Goal: Check status: Check status

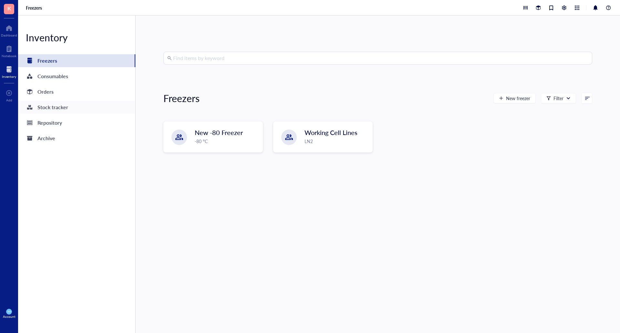
click at [53, 109] on div "Stock tracker" at bounding box center [52, 107] width 31 height 9
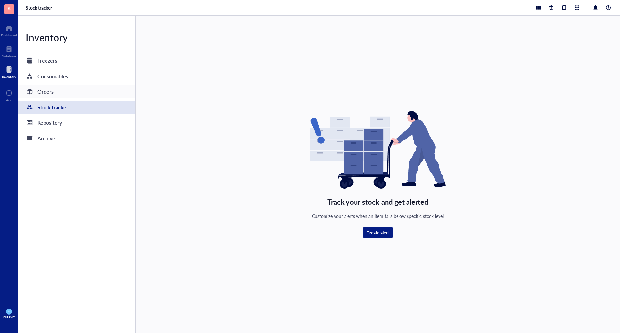
click at [46, 97] on div "Orders" at bounding box center [76, 91] width 117 height 13
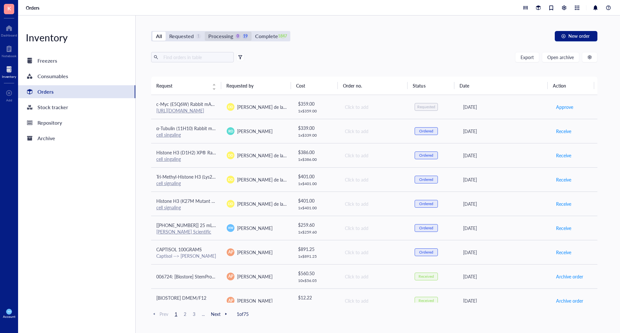
click at [213, 39] on div "Processing" at bounding box center [220, 36] width 25 height 9
click at [205, 32] on input "Processing 0 19" at bounding box center [205, 32] width 0 height 0
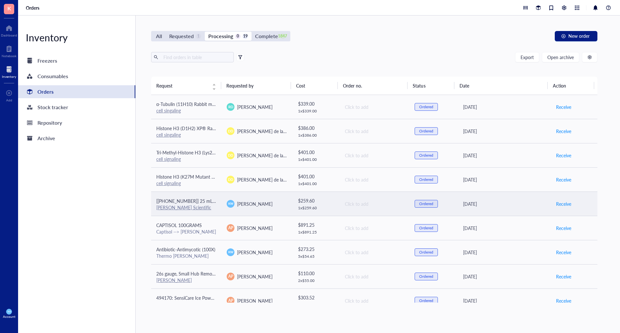
scroll to position [32, 0]
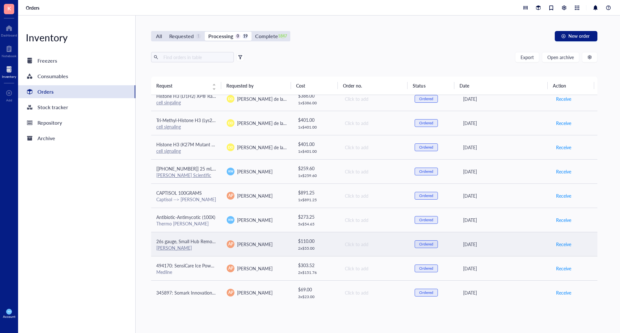
click at [191, 246] on div "[PERSON_NAME]" at bounding box center [186, 248] width 60 height 6
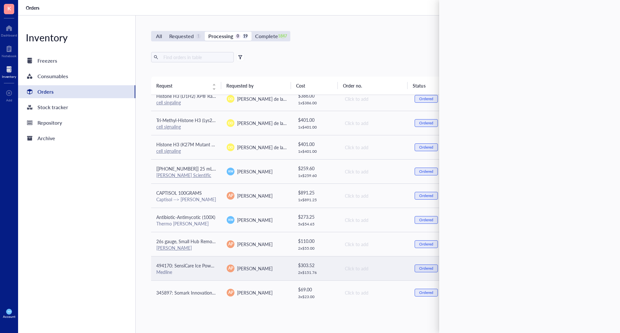
click at [195, 263] on span "494170: SensiCare Ice Powder-Free Nitrile Exam Gloves with SmartGuard Film, Siz…" at bounding box center [242, 265] width 172 height 6
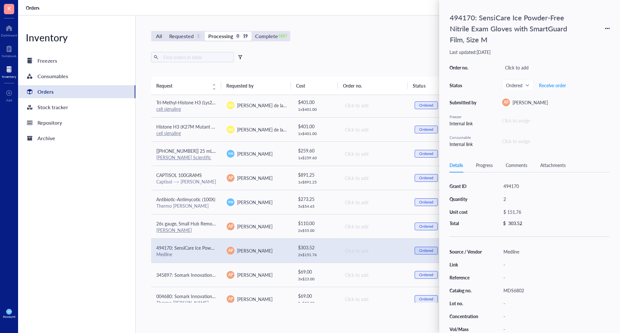
scroll to position [65, 0]
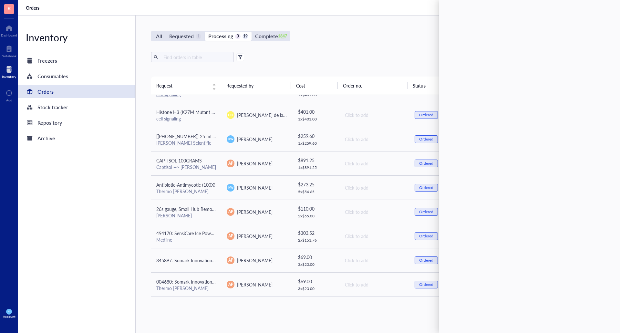
drag, startPoint x: 122, startPoint y: 235, endPoint x: 234, endPoint y: 237, distance: 111.5
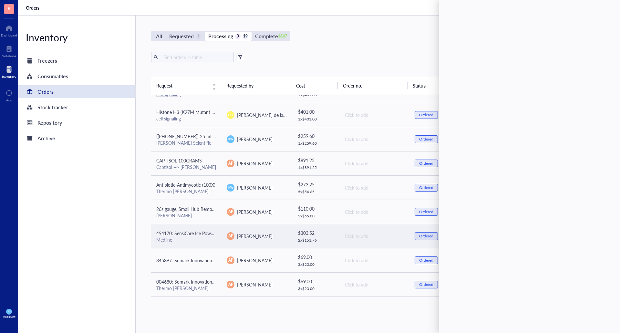
click at [122, 235] on div "Inventory Freezers Consumables Orders Stock tracker Repository Archive" at bounding box center [77, 175] width 118 height 318
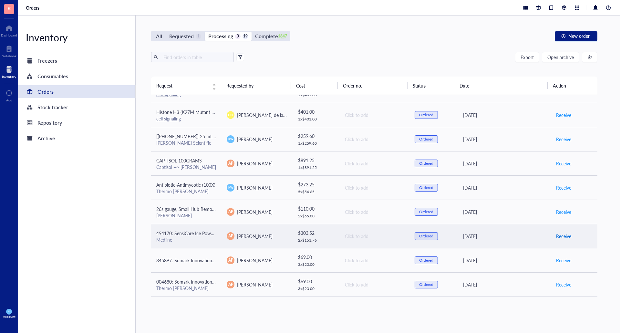
click at [565, 238] on span "Receive" at bounding box center [564, 236] width 15 height 7
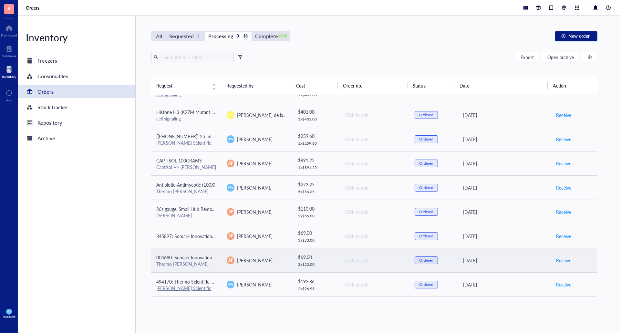
click at [191, 255] on span "004680: Somark Innovations Inc NEEDLE GREEN IRRADIATED" at bounding box center [220, 257] width 128 height 6
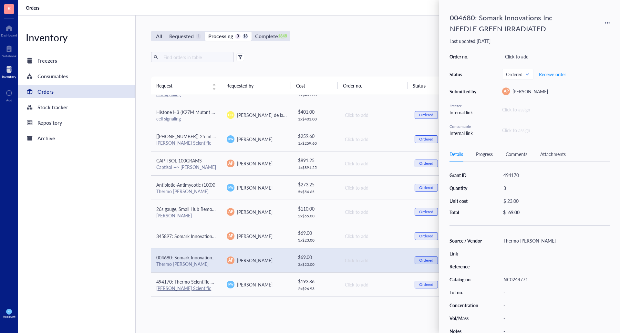
click at [137, 238] on div "All Requested 1 Processing 0 18 Complete 1848 New order Export Open archive Req…" at bounding box center [375, 175] width 478 height 318
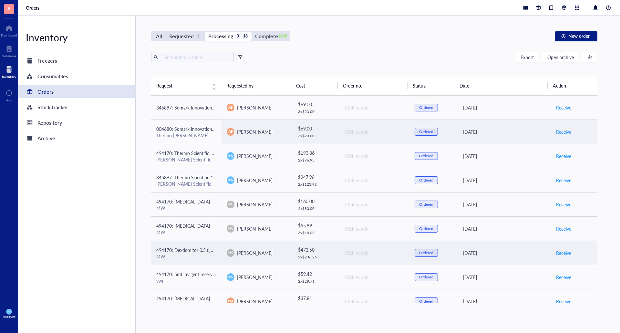
scroll to position [194, 0]
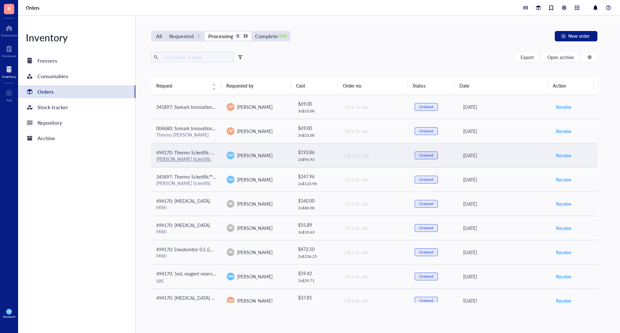
click at [192, 164] on td "494170: Thermo Scientific BioLite Cell Culture Treated Flasks (T75) [PERSON_NAM…" at bounding box center [186, 155] width 70 height 24
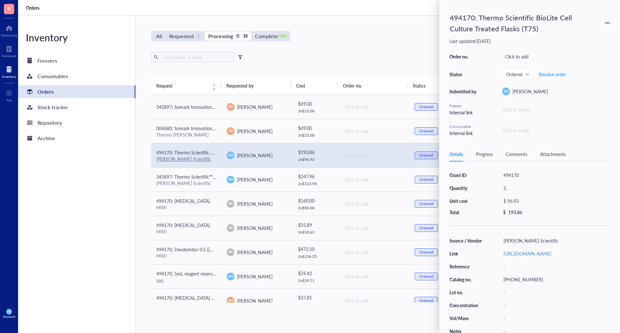
click at [130, 165] on div "Inventory Freezers Consumables Orders Stock tracker Repository Archive" at bounding box center [77, 175] width 118 height 318
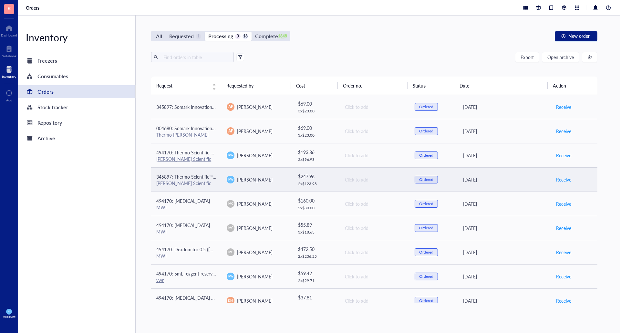
click at [199, 179] on span "345897: Thermo Scientific™ BioLite™ Cell Culture Treated Flasks (25cm2) T25" at bounding box center [233, 177] width 155 height 6
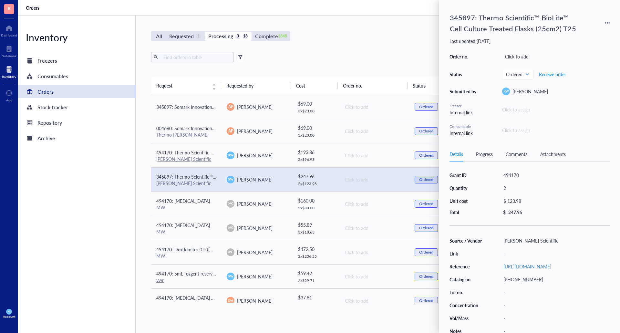
drag, startPoint x: 128, startPoint y: 175, endPoint x: 132, endPoint y: 176, distance: 4.1
click at [129, 175] on div "Inventory Freezers Consumables Orders Stock tracker Repository Archive" at bounding box center [77, 175] width 118 height 318
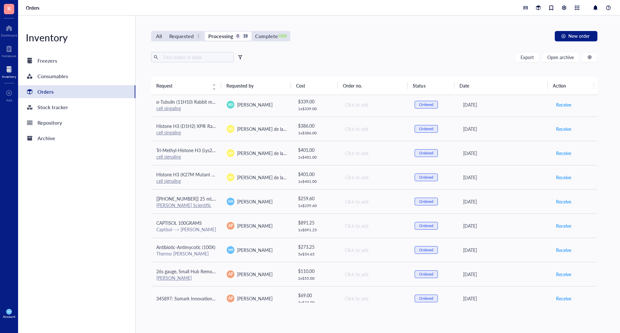
scroll to position [0, 0]
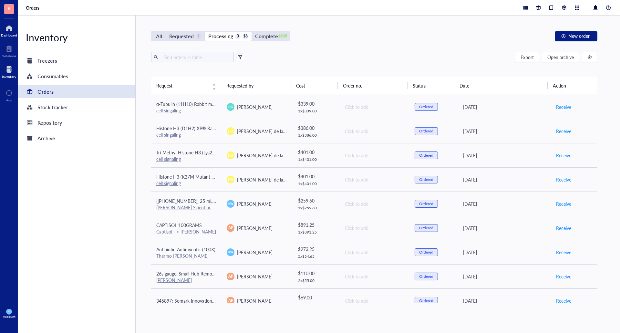
click at [13, 28] on div at bounding box center [9, 28] width 16 height 10
